Goal: Task Accomplishment & Management: Use online tool/utility

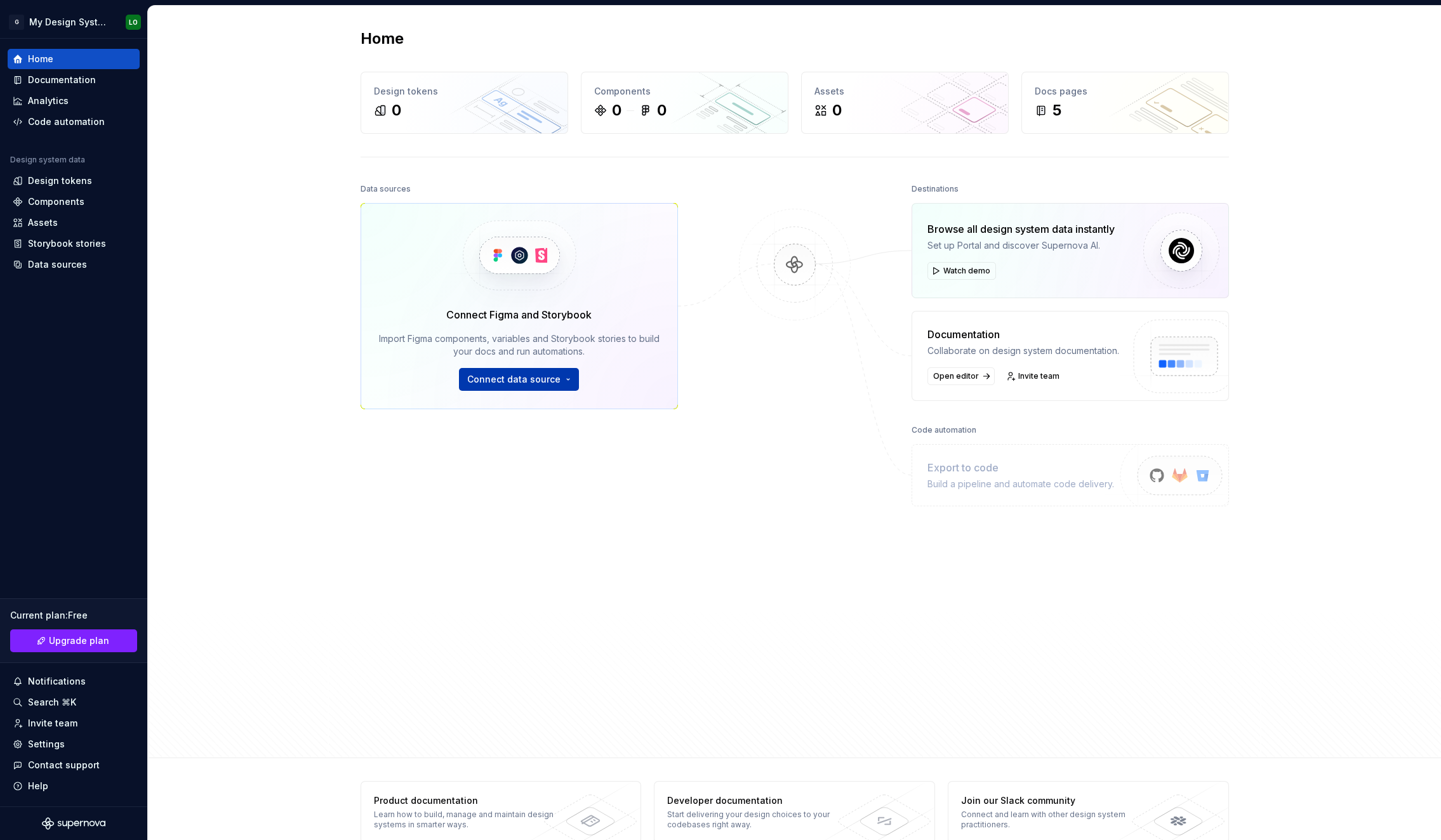
click at [513, 377] on span "Connect data source" at bounding box center [514, 379] width 93 height 13
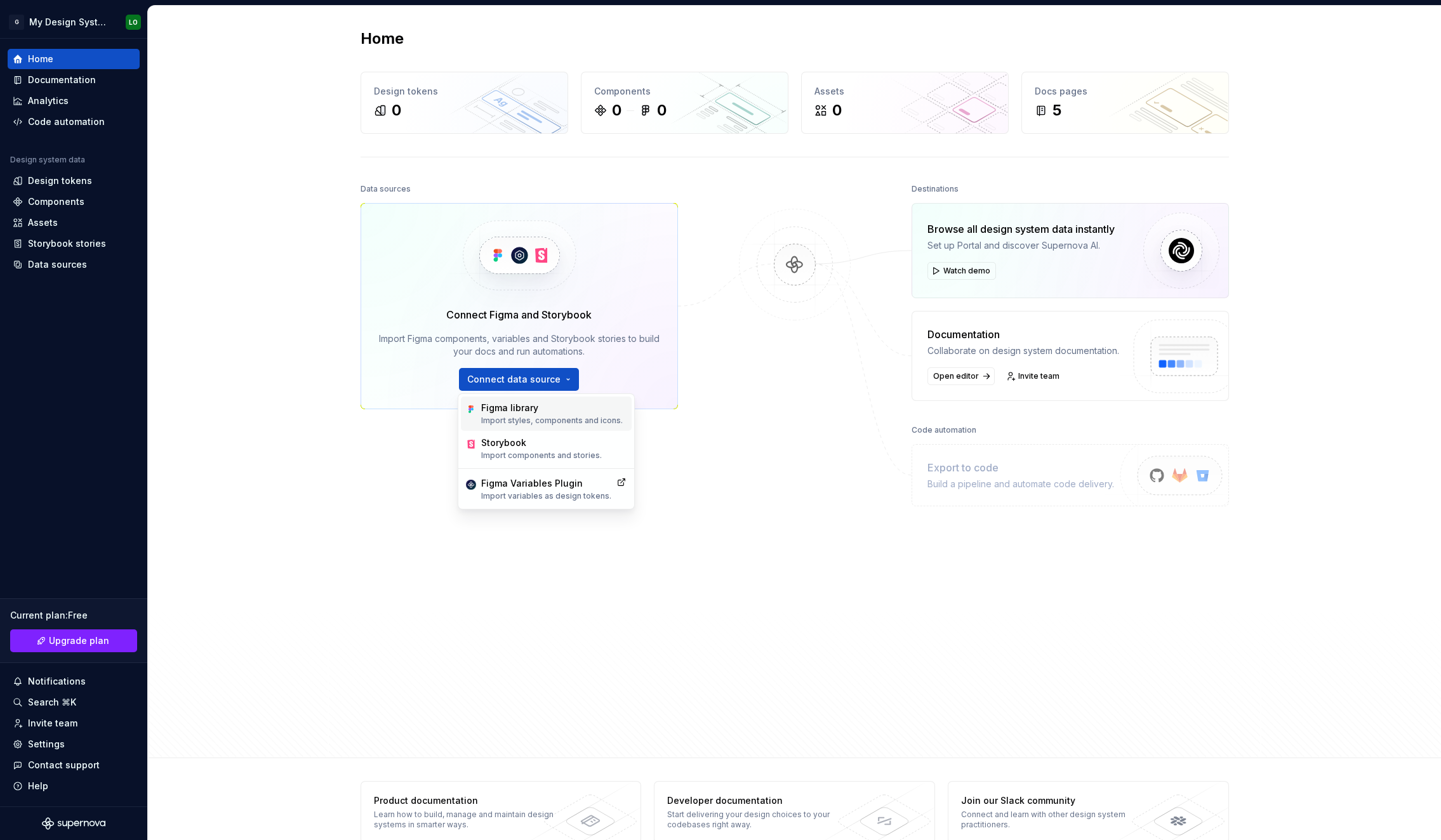
click at [523, 413] on div "Figma library" at bounding box center [551, 408] width 142 height 13
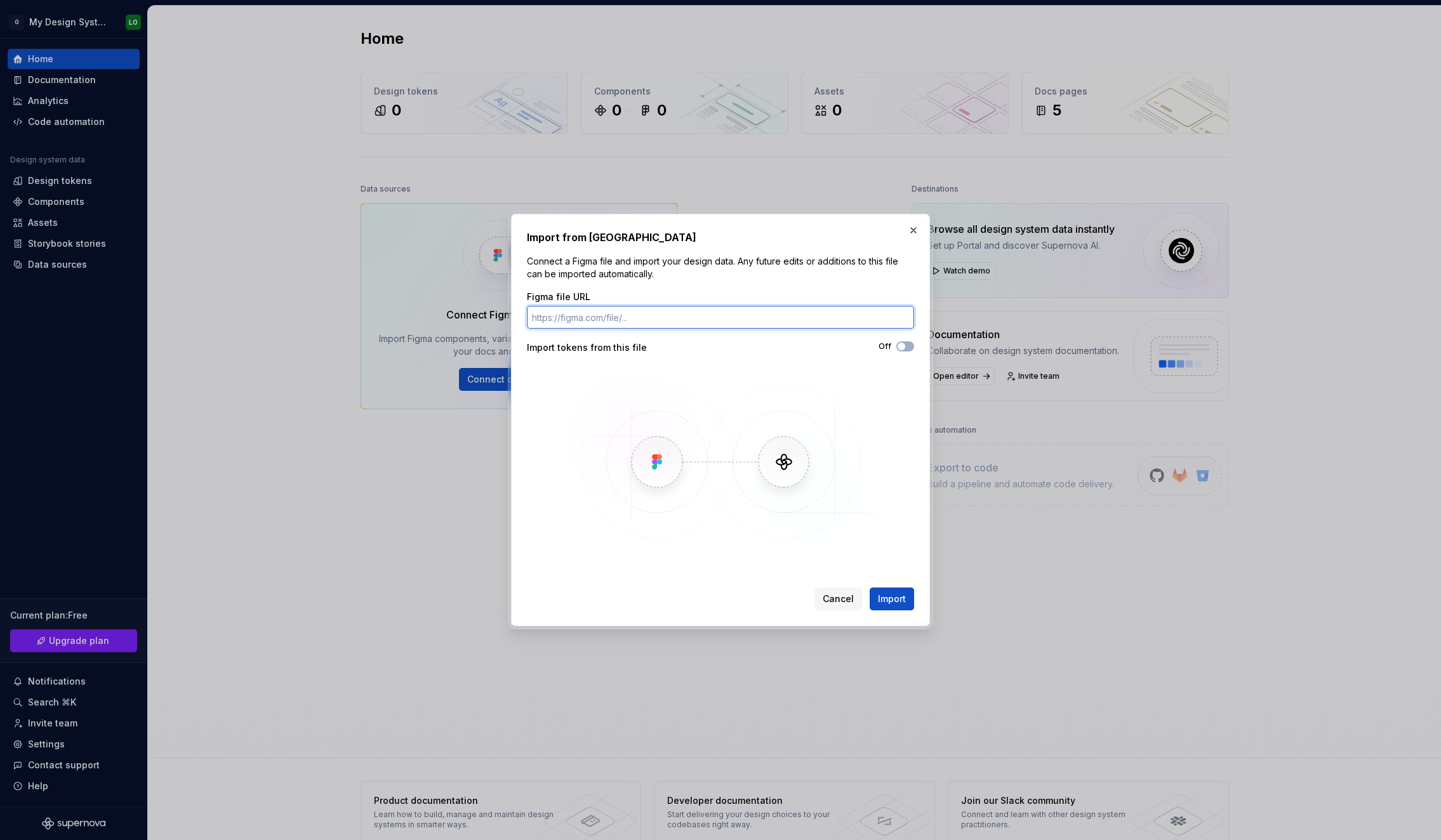
paste input "[URL][DOMAIN_NAME]"
type input "[URL][DOMAIN_NAME]"
click at [899, 600] on span "Import" at bounding box center [891, 599] width 28 height 13
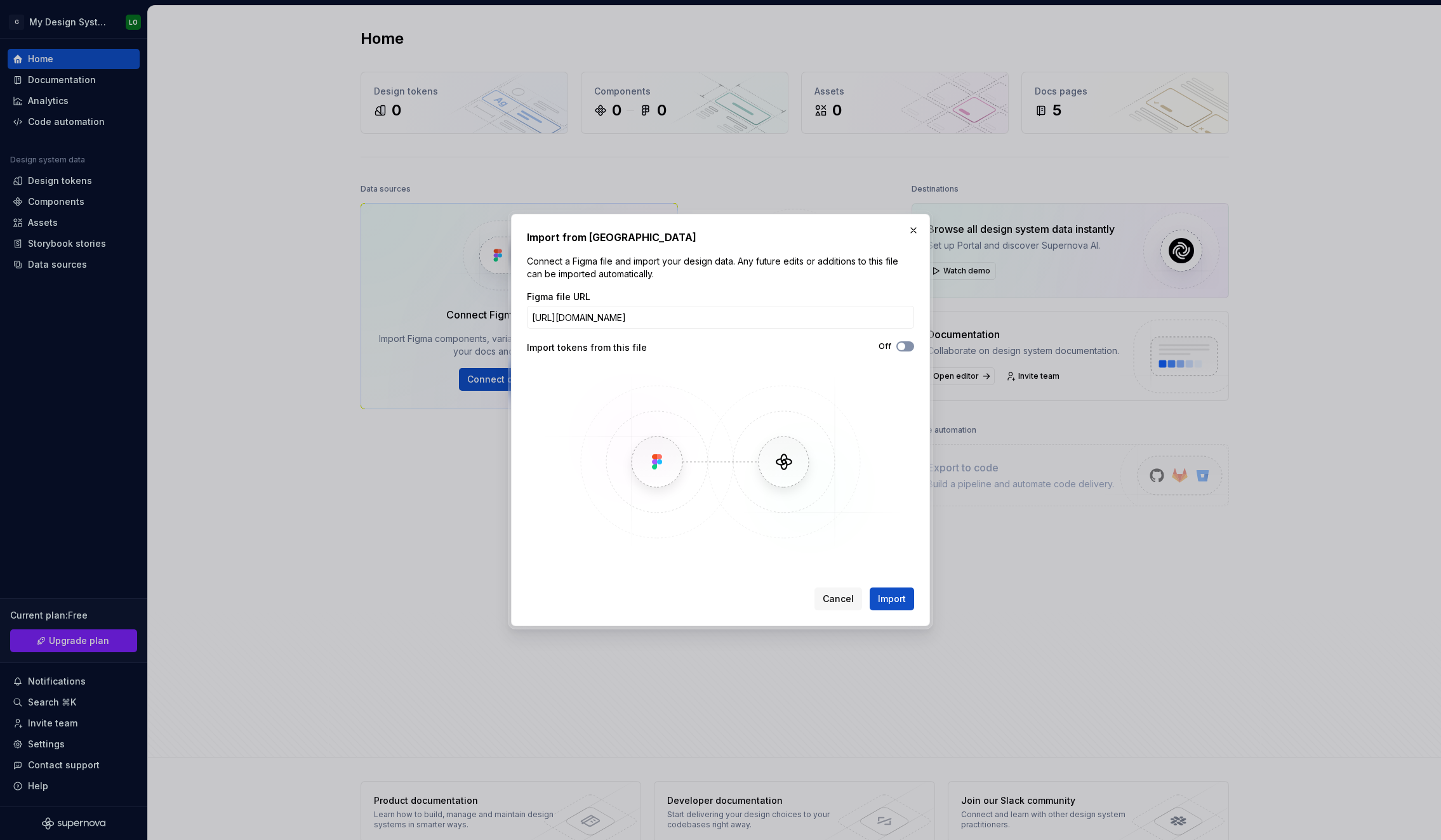
click at [906, 345] on icon "button" at bounding box center [901, 346] width 10 height 8
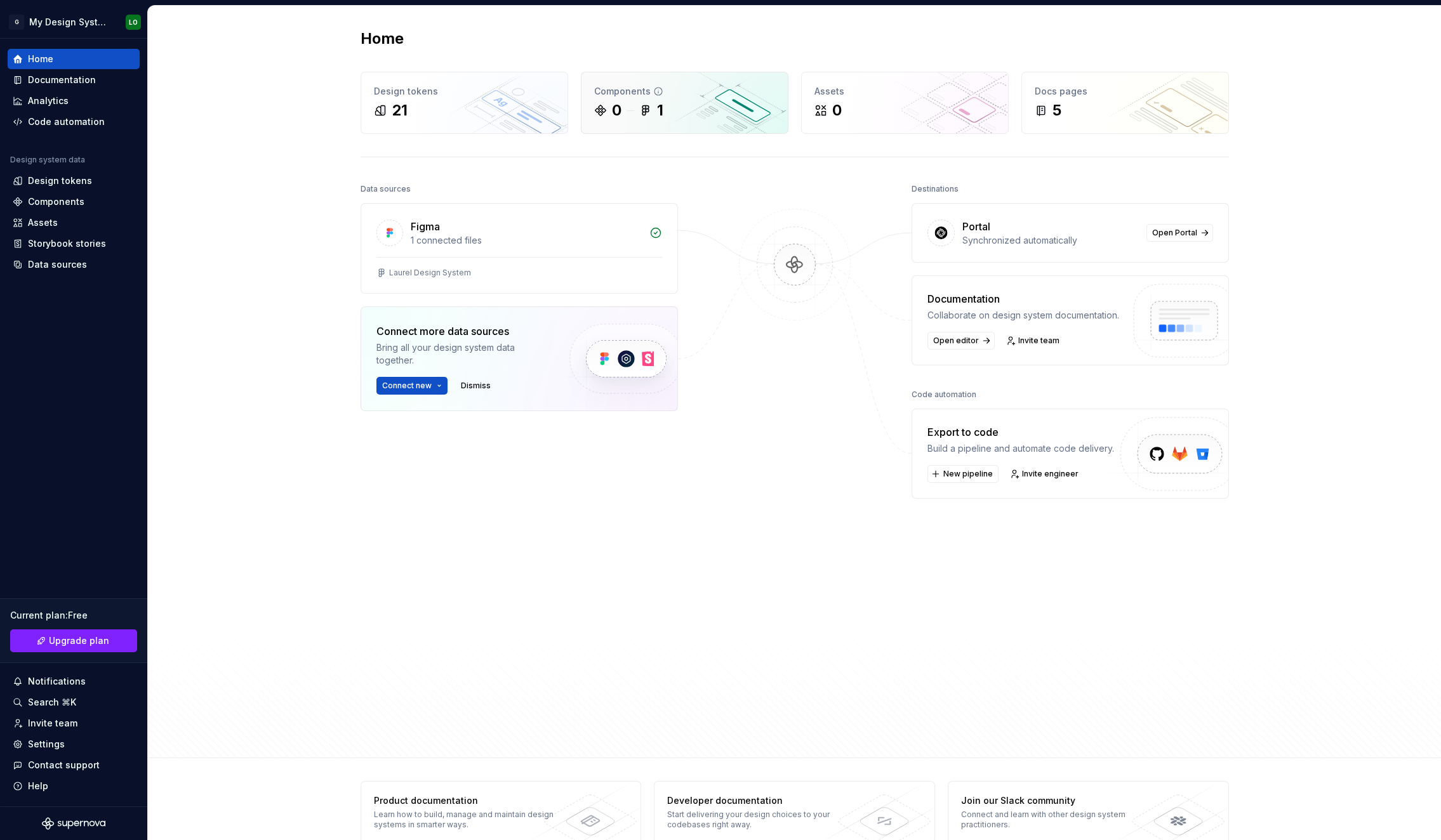
click at [669, 100] on div "0 1" at bounding box center [684, 111] width 181 height 20
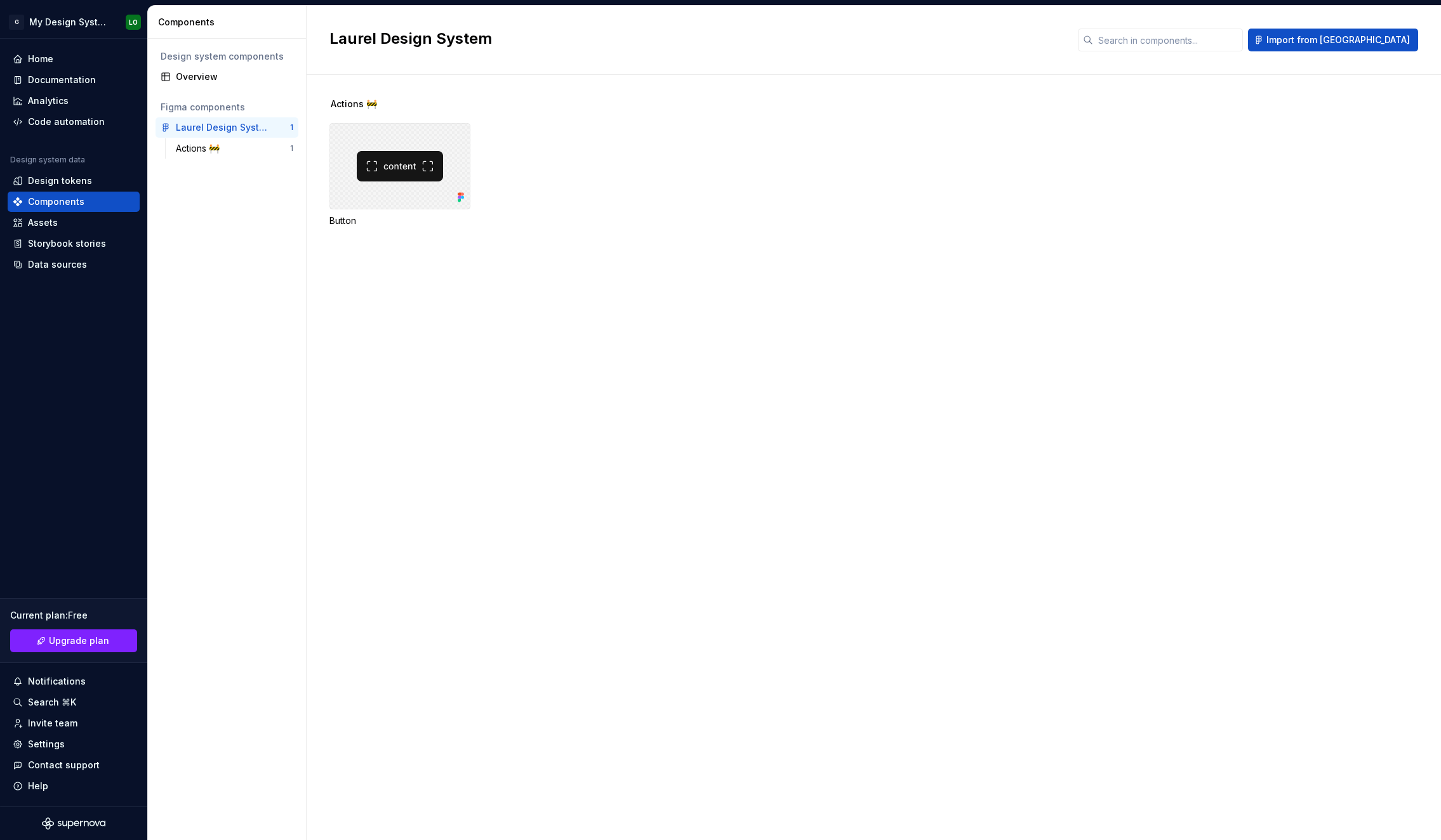
click at [379, 167] on div at bounding box center [400, 166] width 141 height 86
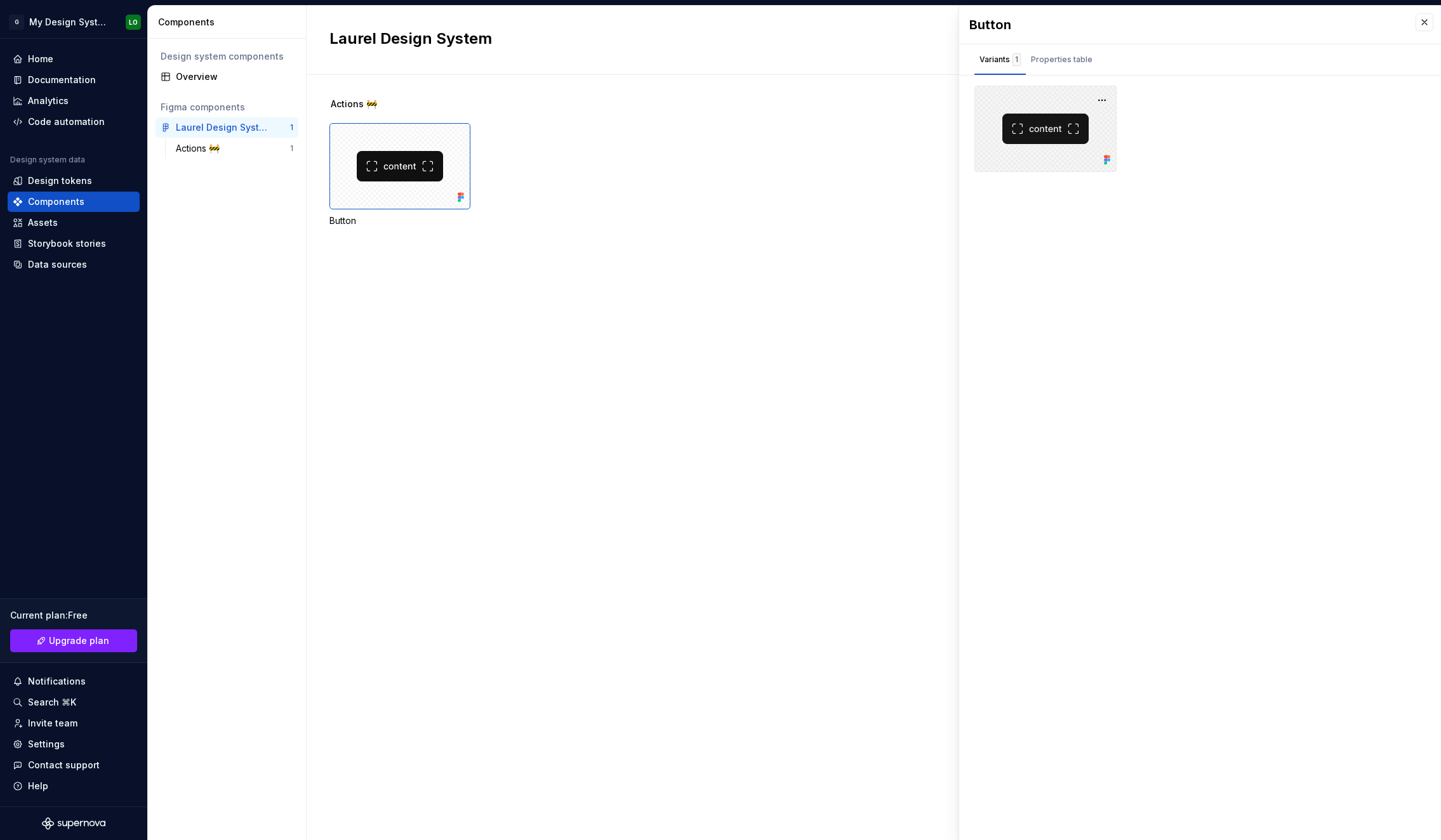
click at [1061, 133] on div at bounding box center [1046, 128] width 142 height 86
click at [1079, 55] on div "Properties table" at bounding box center [1061, 59] width 61 height 13
click at [989, 52] on div "Variants 1" at bounding box center [999, 59] width 51 height 20
click at [1025, 133] on div at bounding box center [1046, 128] width 142 height 86
click at [1100, 93] on button "button" at bounding box center [1102, 100] width 18 height 18
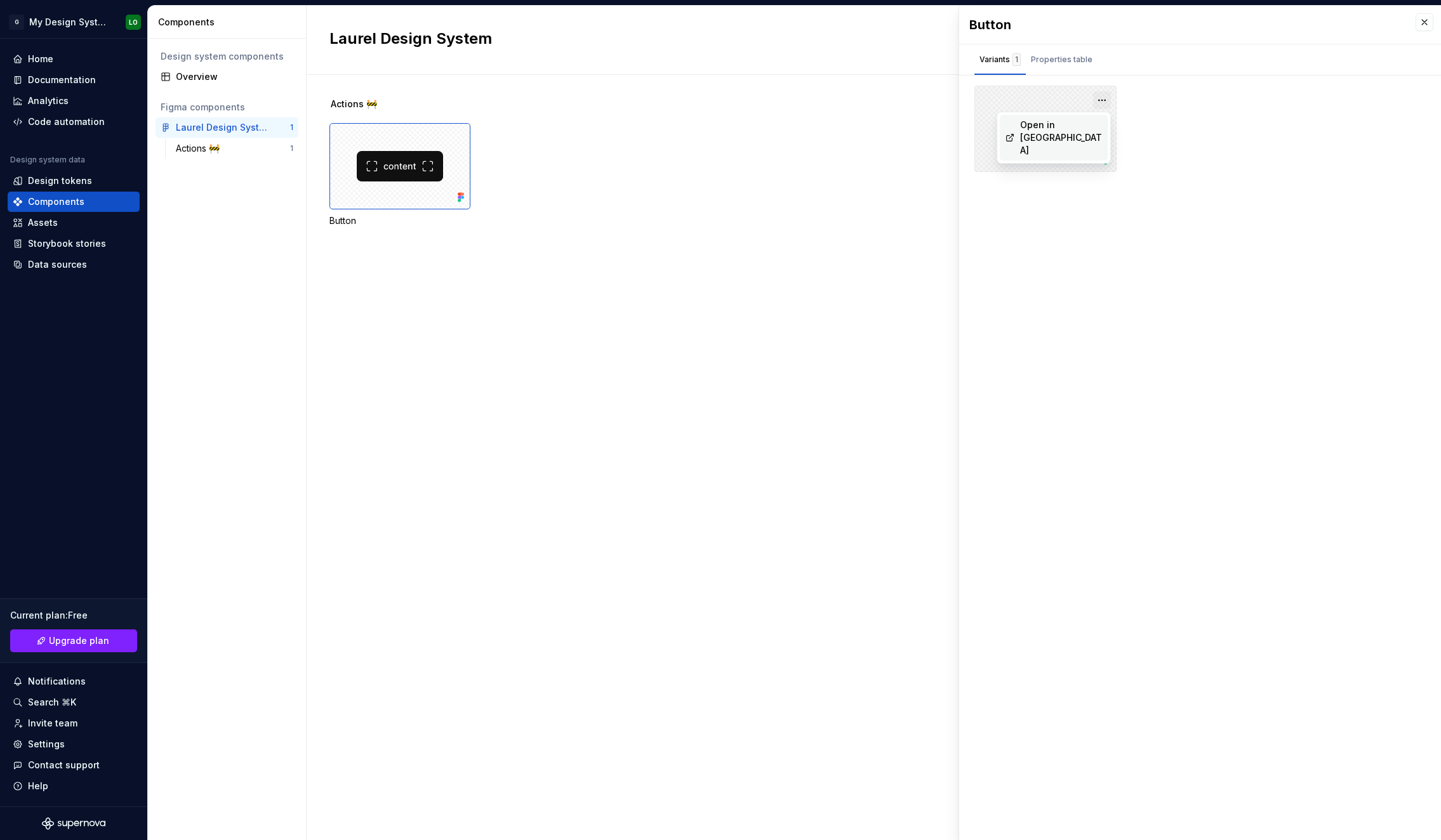
click at [1103, 95] on button "button" at bounding box center [1102, 100] width 18 height 18
click at [225, 143] on div "Actions 🚧" at bounding box center [200, 148] width 49 height 13
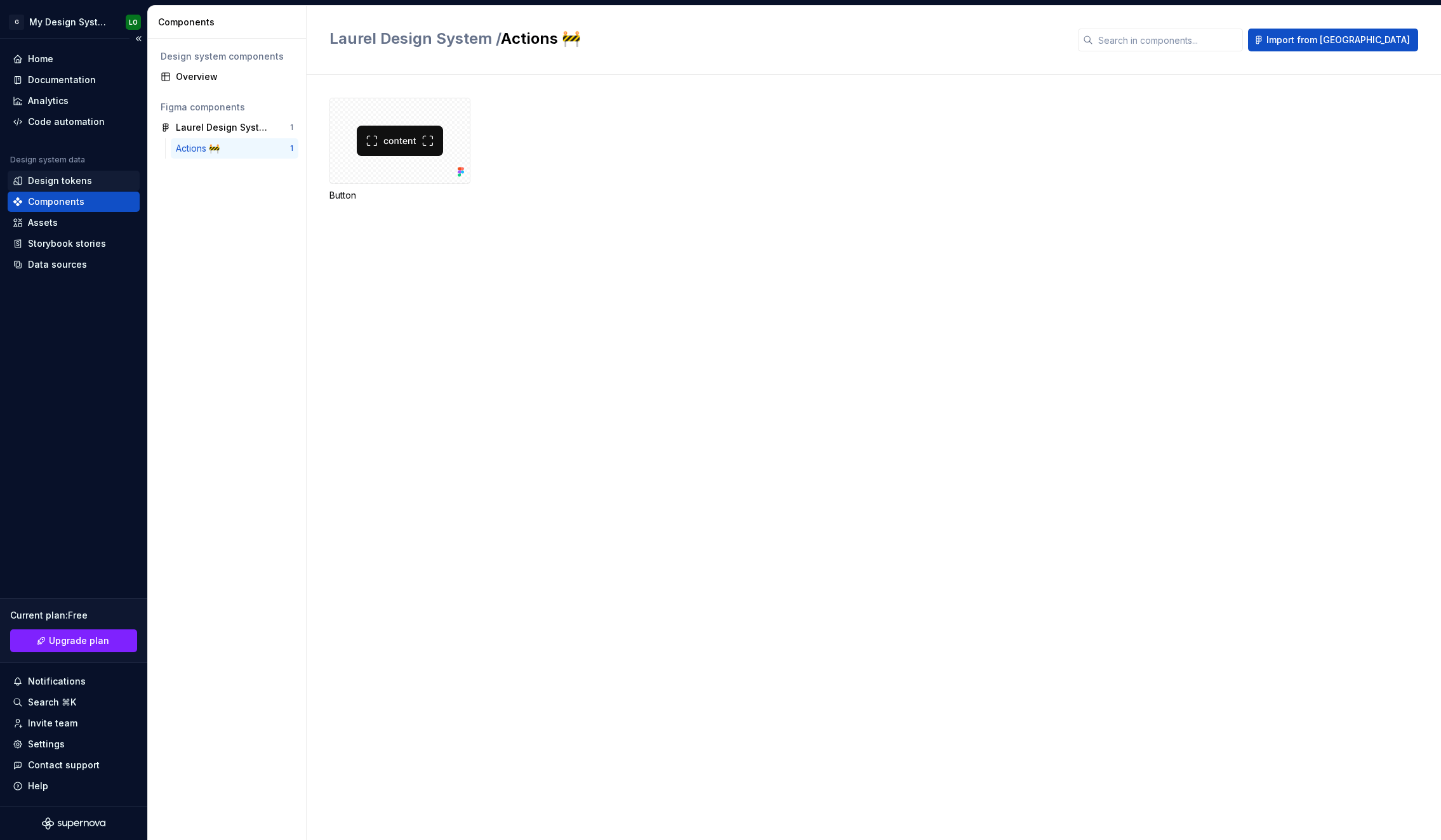
click at [44, 182] on div "Design tokens" at bounding box center [59, 180] width 65 height 13
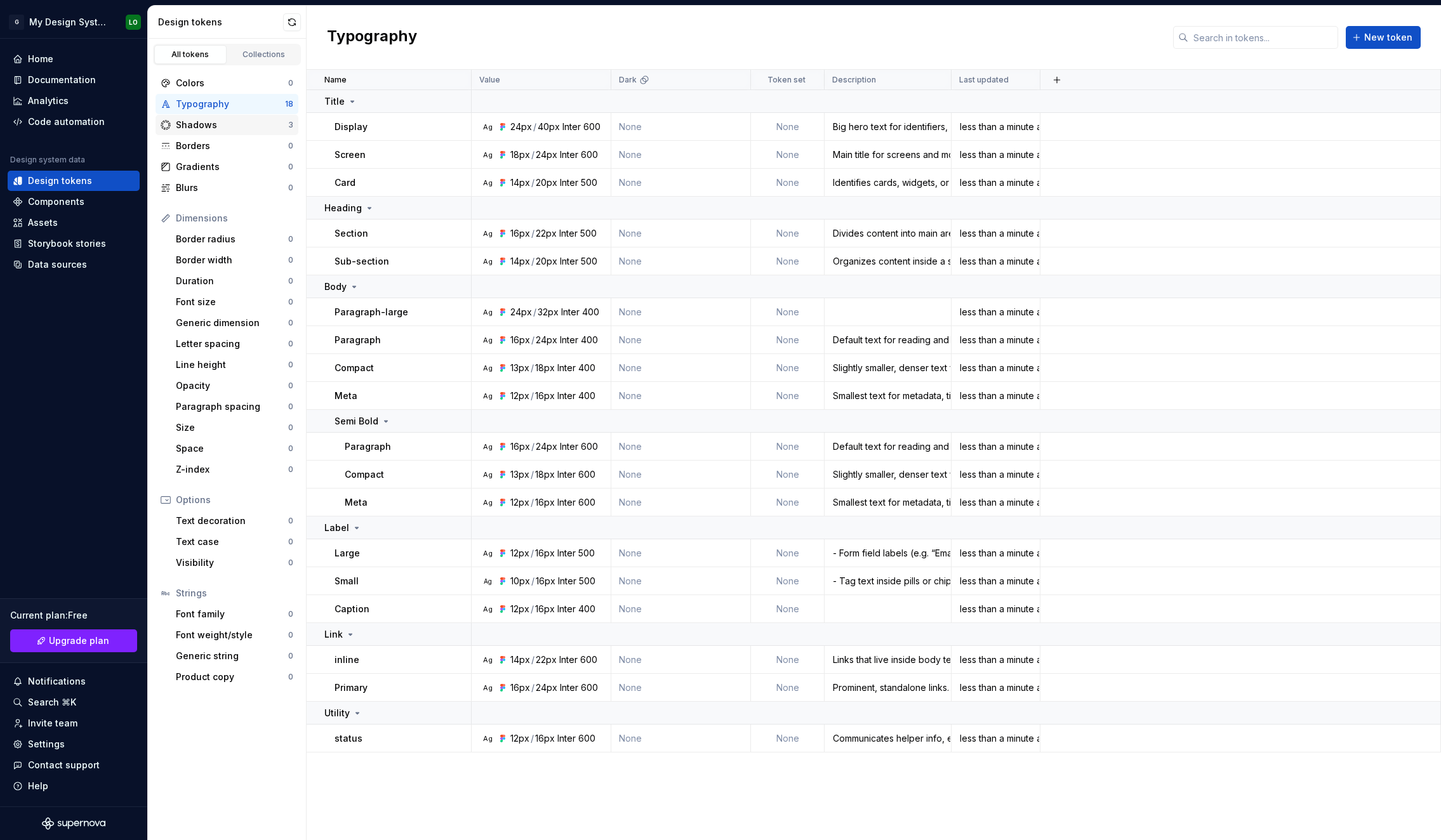
click at [213, 130] on div "Shadows" at bounding box center [232, 125] width 112 height 13
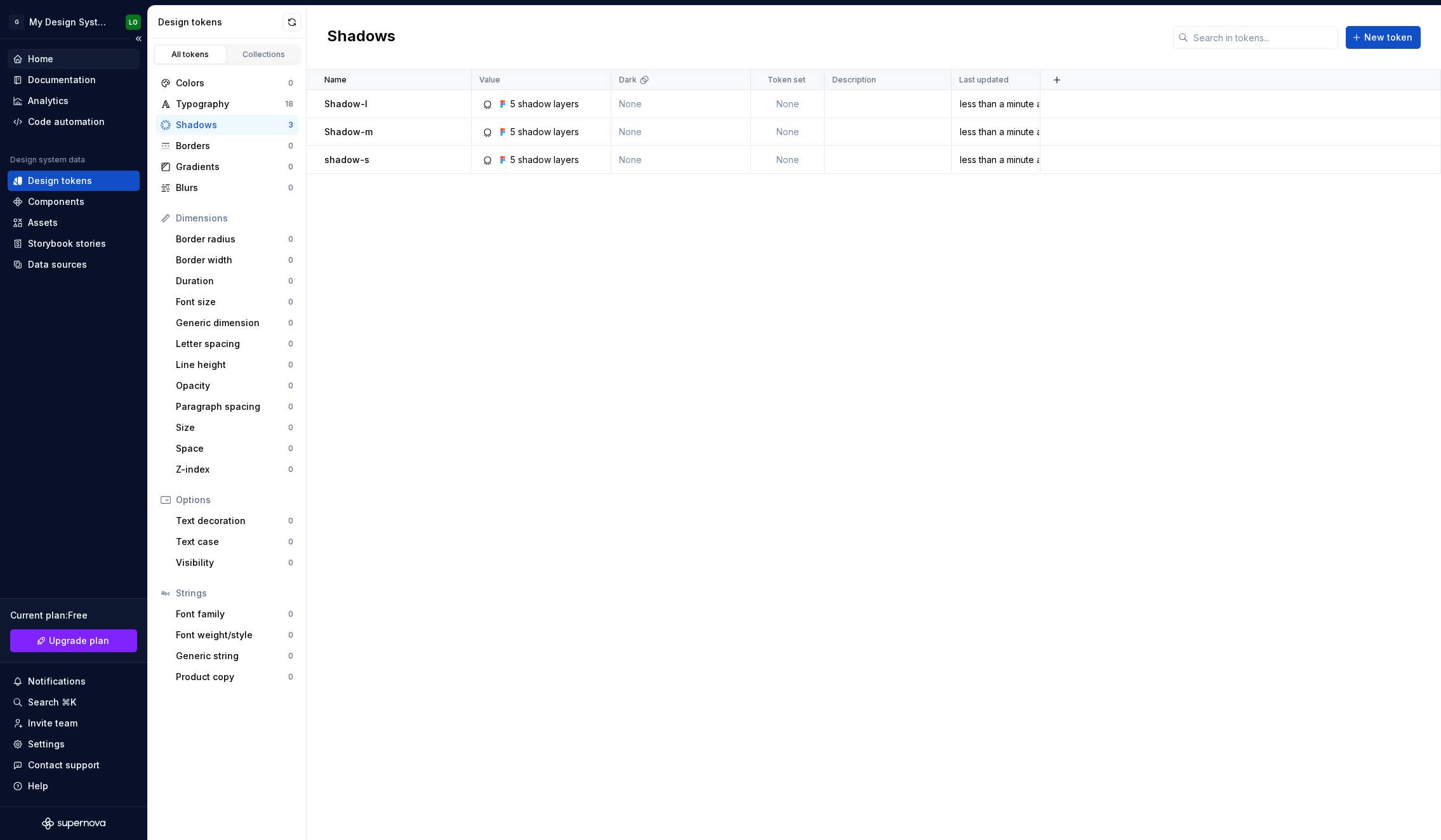
click at [59, 56] on div "Home" at bounding box center [73, 59] width 121 height 13
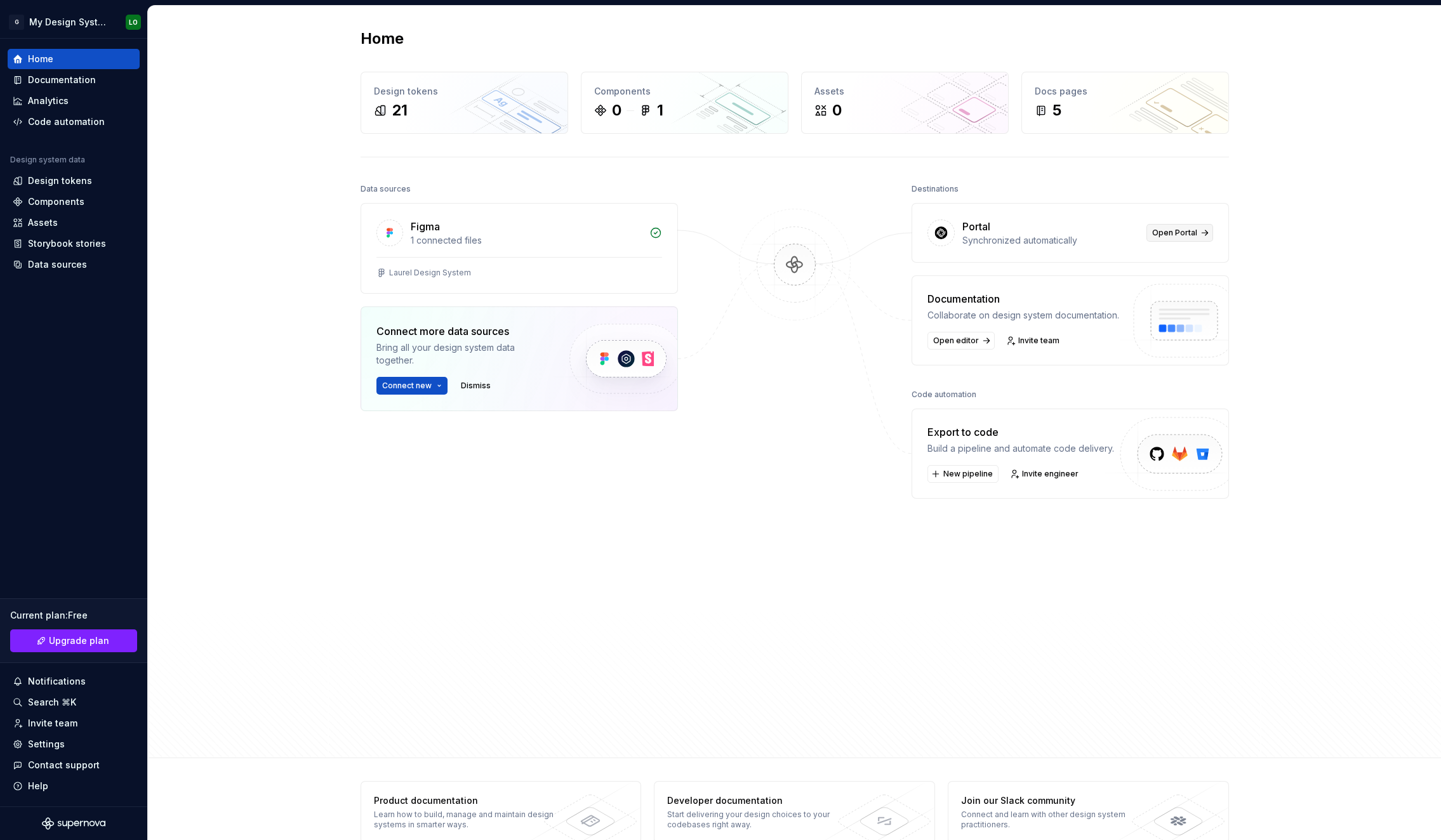
click at [1184, 233] on span "Open Portal" at bounding box center [1175, 233] width 45 height 10
